Goal: Task Accomplishment & Management: Manage account settings

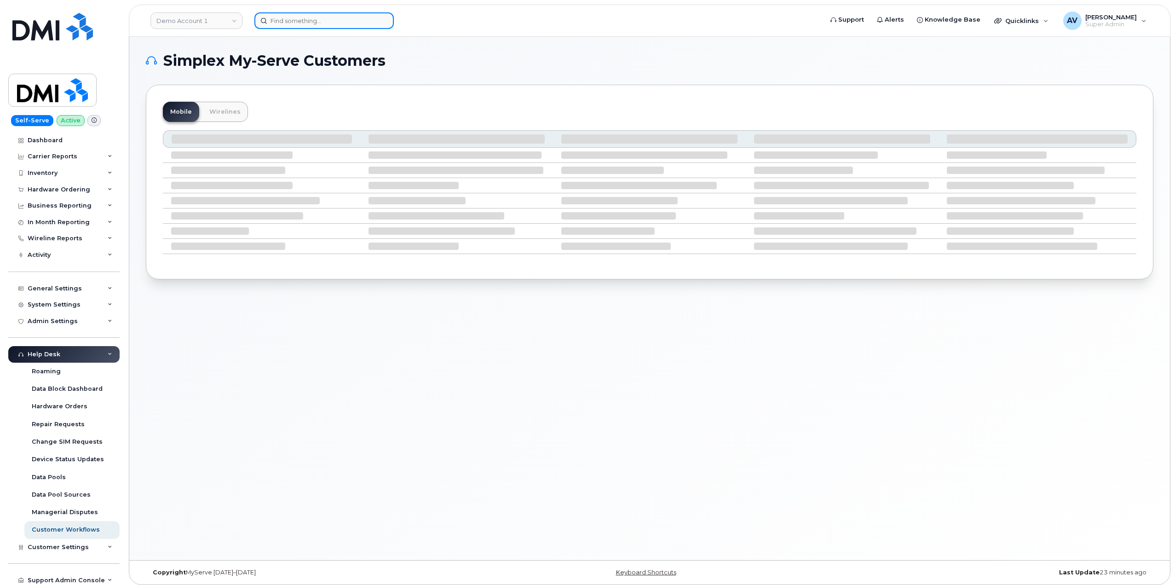
click at [338, 17] on input at bounding box center [323, 20] width 139 height 17
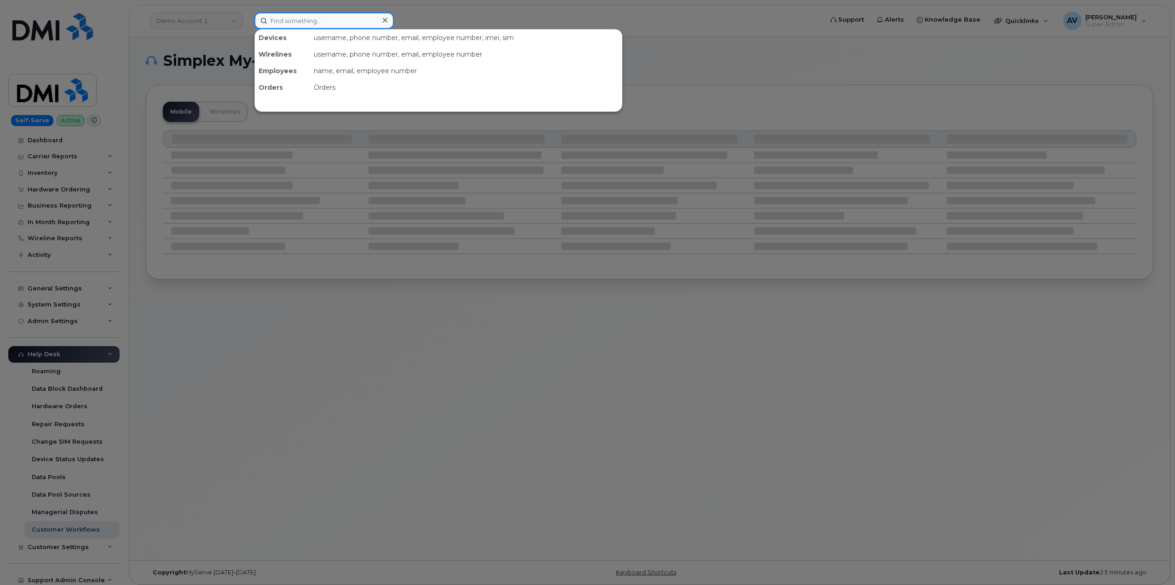
paste input "506-480-0558"
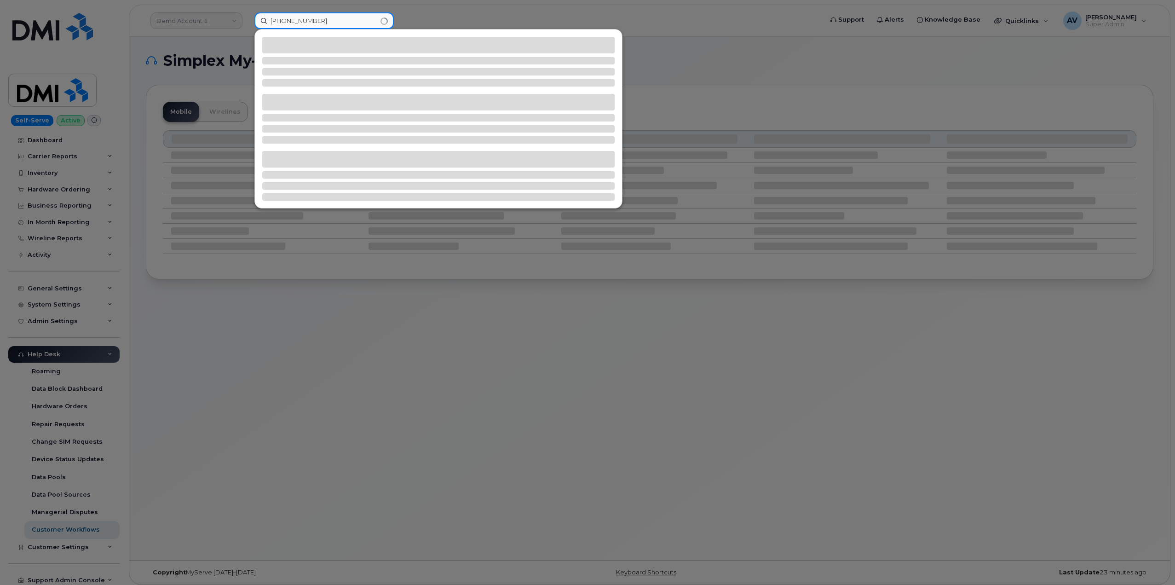
click at [273, 19] on input "506-480-0558" at bounding box center [323, 20] width 139 height 17
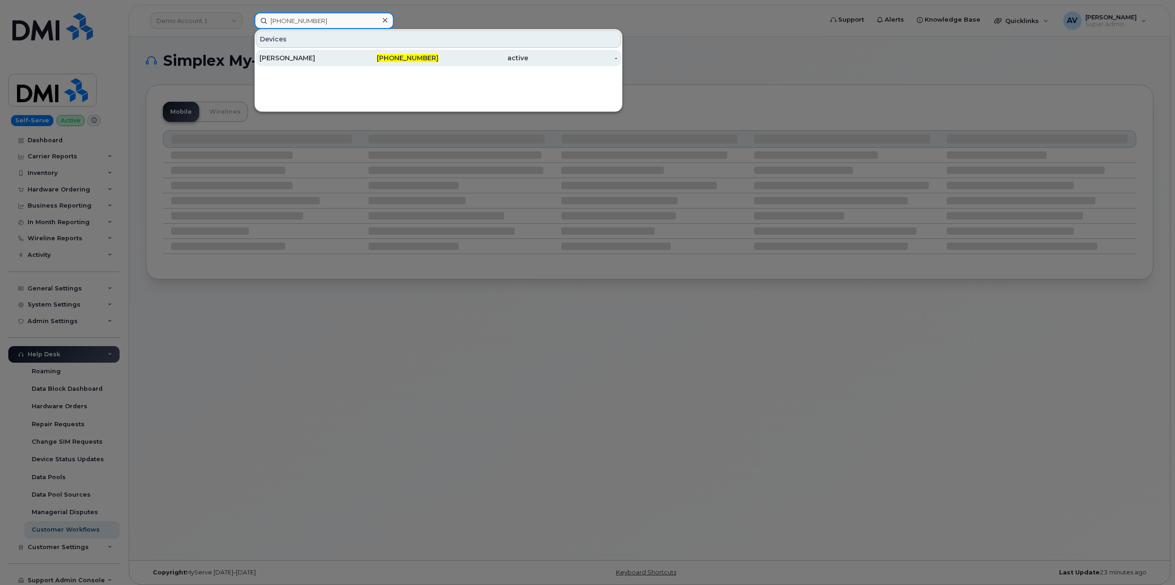
type input "506-480-0558"
click at [331, 55] on div "Jason Miramichi" at bounding box center [304, 57] width 90 height 9
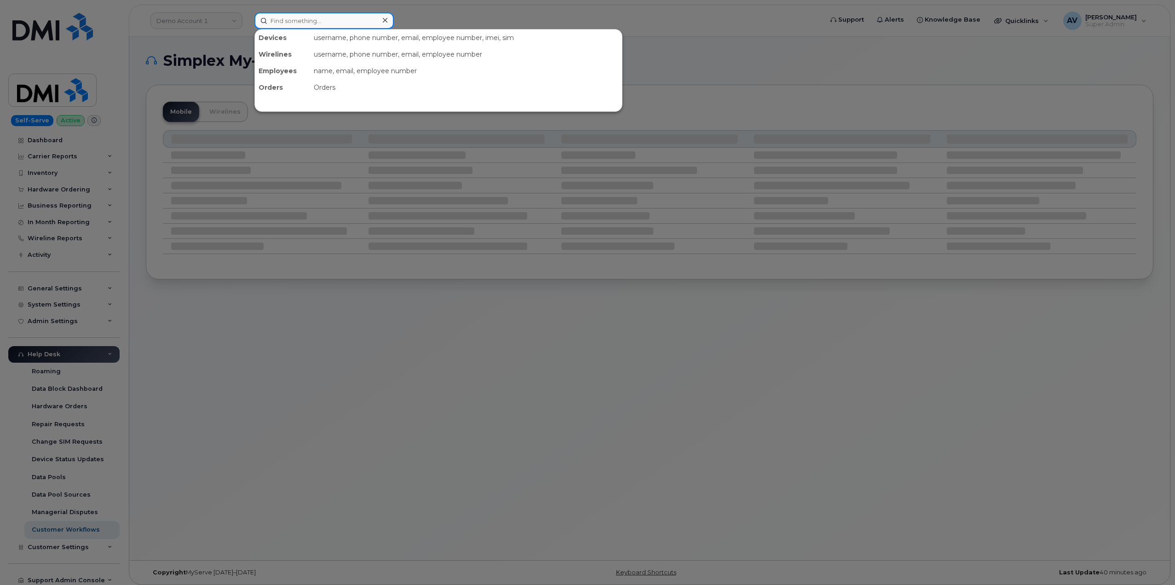
click at [344, 18] on input at bounding box center [323, 20] width 139 height 17
paste input "Jarrod Joiner"
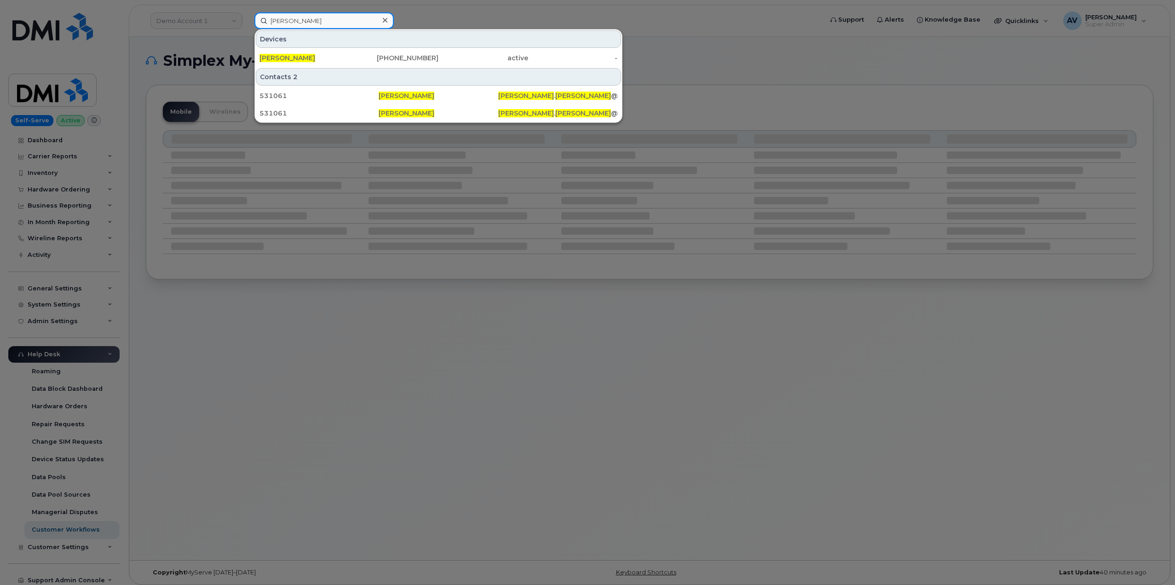
type input "Jarrod Joiner"
click at [385, 49] on div "JARROD JOINER 402-690-5190 active -" at bounding box center [438, 58] width 367 height 18
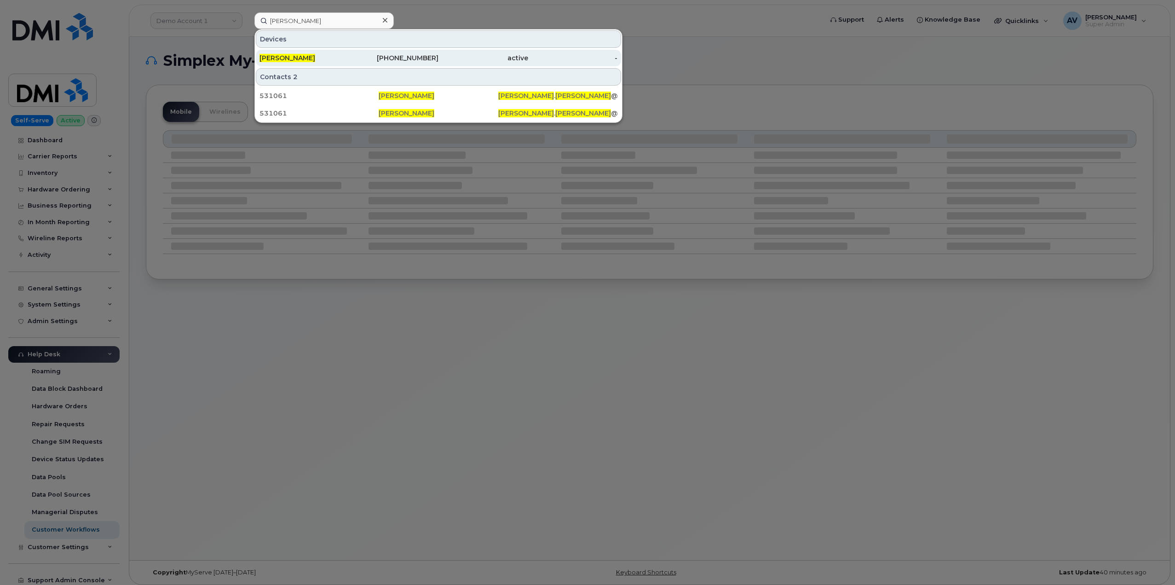
click at [394, 53] on div "402-690-5190" at bounding box center [394, 58] width 90 height 17
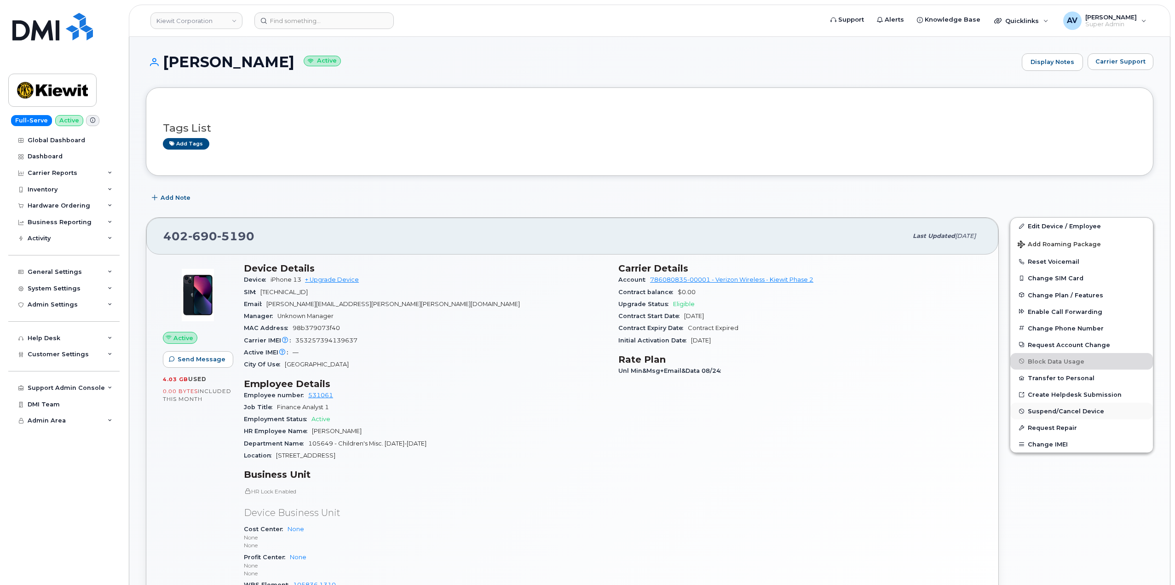
click at [1063, 413] on span "Suspend/Cancel Device" at bounding box center [1065, 410] width 76 height 7
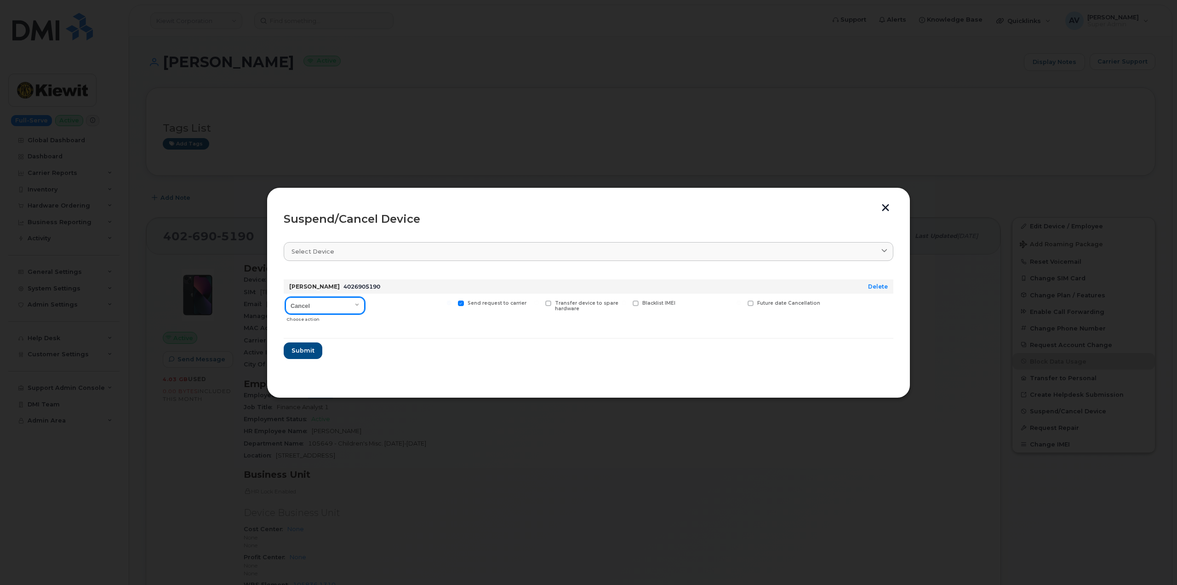
drag, startPoint x: 356, startPoint y: 298, endPoint x: 350, endPoint y: 301, distance: 6.4
click at [356, 298] on select "Cancel Suspend - Reduced Rate Suspend - Full Rate Suspend - Lost Device/Stolen …" at bounding box center [325, 305] width 79 height 17
select select "[object Object]"
click at [286, 297] on select "Cancel Suspend - Reduced Rate Suspend - Full Rate Suspend - Lost Device/Stolen …" at bounding box center [325, 305] width 79 height 17
click at [313, 348] on span "Submit" at bounding box center [302, 350] width 23 height 9
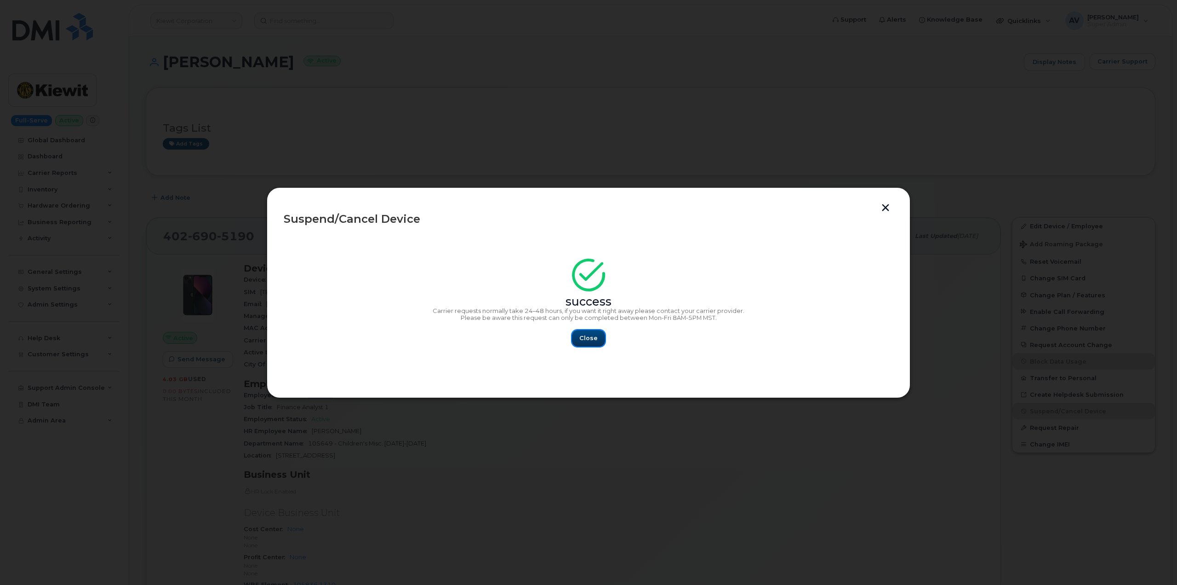
click at [595, 336] on span "Close" at bounding box center [588, 337] width 18 height 9
